Goal: Task Accomplishment & Management: Manage account settings

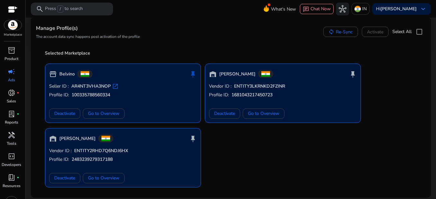
scroll to position [50, 0]
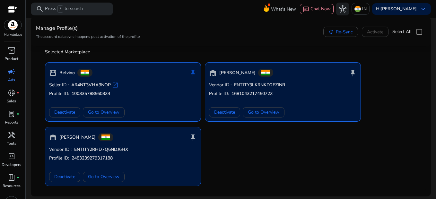
click at [166, 86] on p "Seller ID : AR4NT3VHA3NOP open_in_new" at bounding box center [123, 85] width 148 height 6
click at [69, 177] on span "Deactivate" at bounding box center [64, 176] width 21 height 7
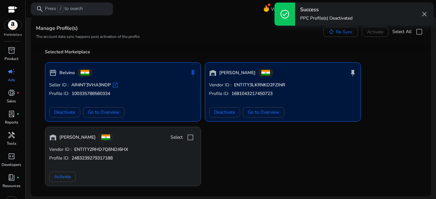
click at [228, 157] on div "storefront Belvino push_pin Seller ID : AR4NT3VHA3NOP open_in_new Profile ID: 1…" at bounding box center [230, 121] width 379 height 129
click at [226, 112] on span "Deactivate" at bounding box center [224, 112] width 21 height 7
click at [238, 142] on div "storefront Belvino push_pin Seller ID : AR4NT3VHA3NOP open_in_new Profile ID: 1…" at bounding box center [230, 121] width 379 height 129
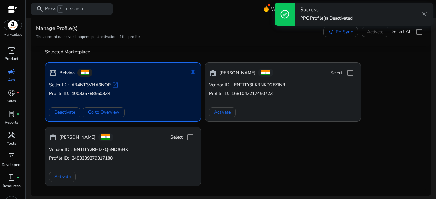
click at [145, 98] on div "Seller ID : AR4NT3VHA3NOP open_in_new Profile ID: 100335788560334 Deactivate Go…" at bounding box center [123, 100] width 148 height 36
click at [103, 113] on span "Go to Overview" at bounding box center [103, 112] width 31 height 7
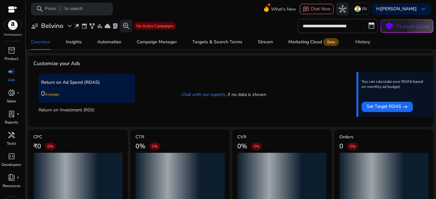
scroll to position [130, 0]
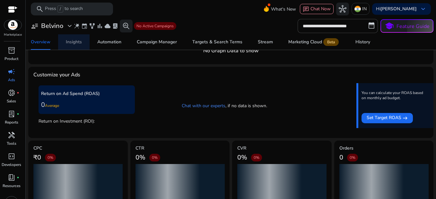
click at [76, 42] on div "Insights" at bounding box center [74, 42] width 16 height 4
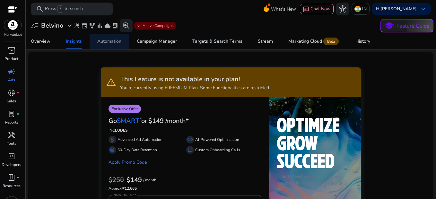
click at [106, 41] on div "Automation" at bounding box center [109, 41] width 24 height 4
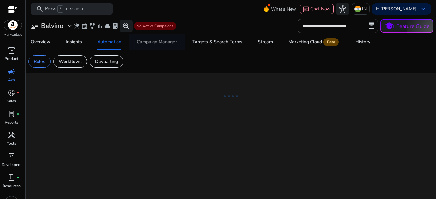
click at [162, 42] on div "Campaign Manager" at bounding box center [157, 42] width 40 height 4
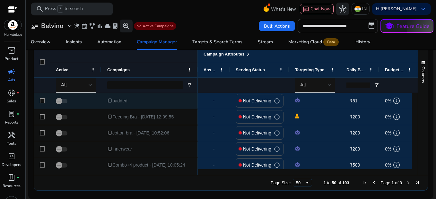
scroll to position [164, 0]
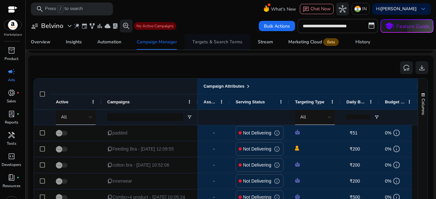
click at [212, 41] on div "Targets & Search Terms" at bounding box center [217, 42] width 50 height 4
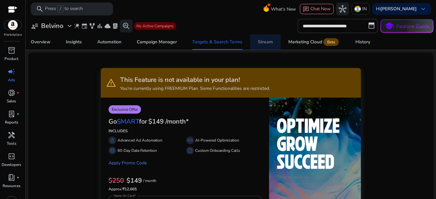
click at [260, 41] on div "Stream" at bounding box center [265, 42] width 15 height 4
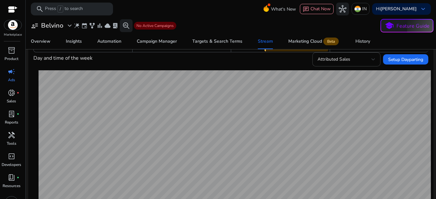
scroll to position [32, 0]
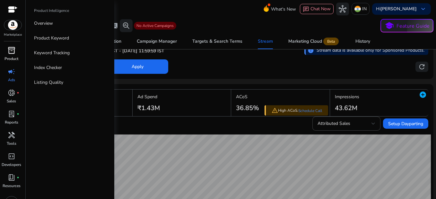
click at [11, 54] on span "inventory_2" at bounding box center [12, 51] width 8 height 8
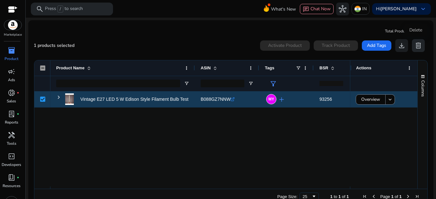
click at [421, 45] on button "delete" at bounding box center [418, 45] width 13 height 13
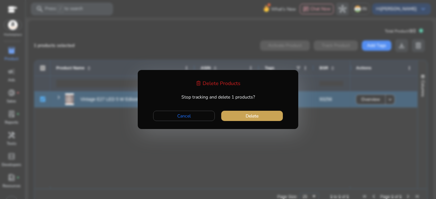
click at [247, 119] on span "Delete" at bounding box center [252, 116] width 13 height 7
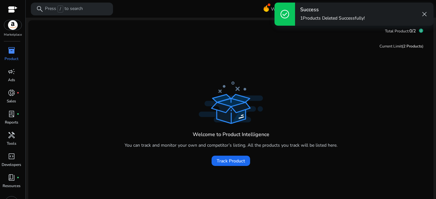
click at [426, 13] on span "close" at bounding box center [424, 14] width 8 height 8
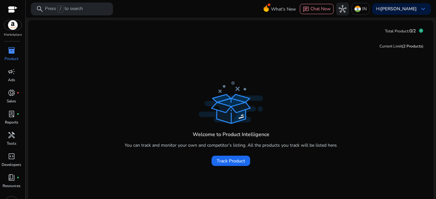
click at [15, 23] on img at bounding box center [12, 25] width 17 height 10
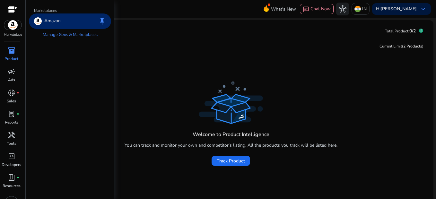
click at [61, 20] on div "Amazon keep" at bounding box center [70, 20] width 82 height 15
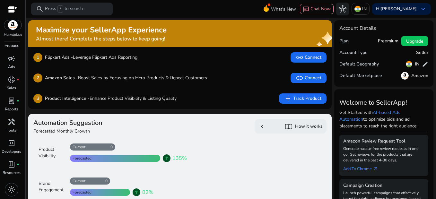
click at [12, 28] on img at bounding box center [12, 25] width 17 height 10
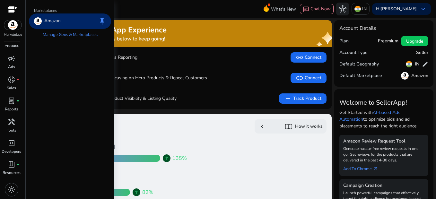
click at [13, 9] on div at bounding box center [13, 9] width 10 height 7
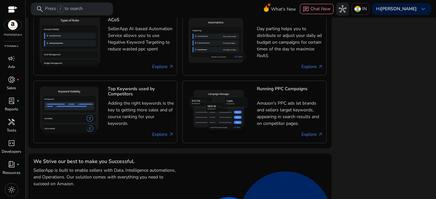
scroll to position [657, 0]
